Goal: Transaction & Acquisition: Purchase product/service

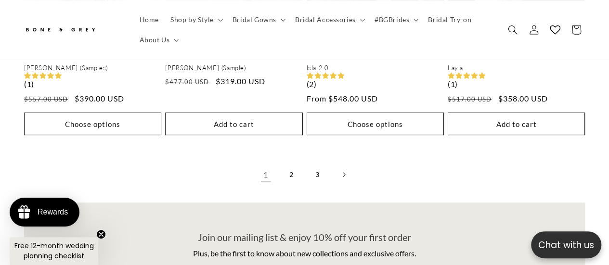
scroll to position [1996, 0]
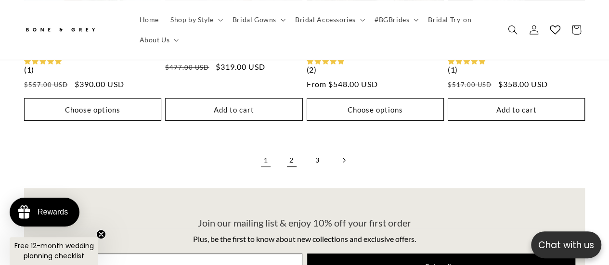
click at [291, 150] on link "2" at bounding box center [291, 160] width 21 height 21
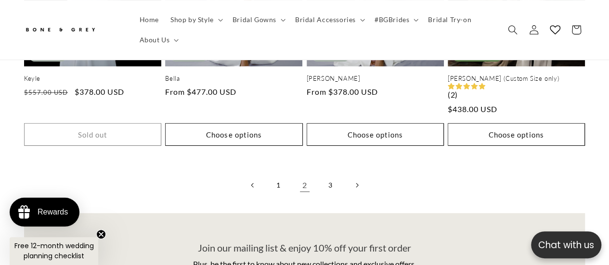
scroll to position [2007, 0]
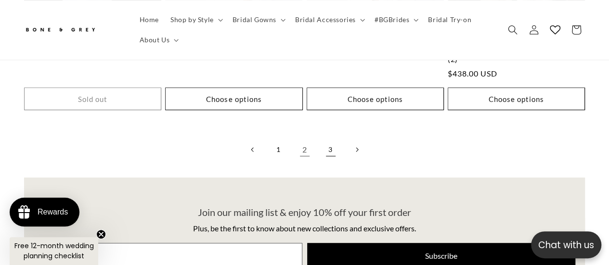
click at [330, 139] on link "3" at bounding box center [330, 149] width 21 height 21
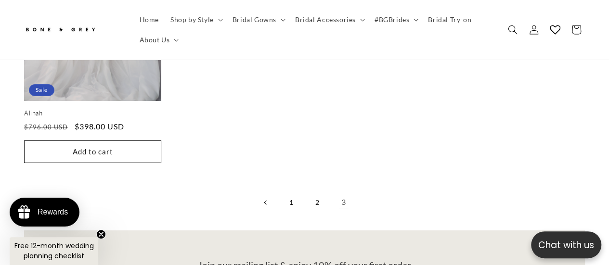
scroll to position [1680, 0]
